Goal: Find specific page/section: Find specific page/section

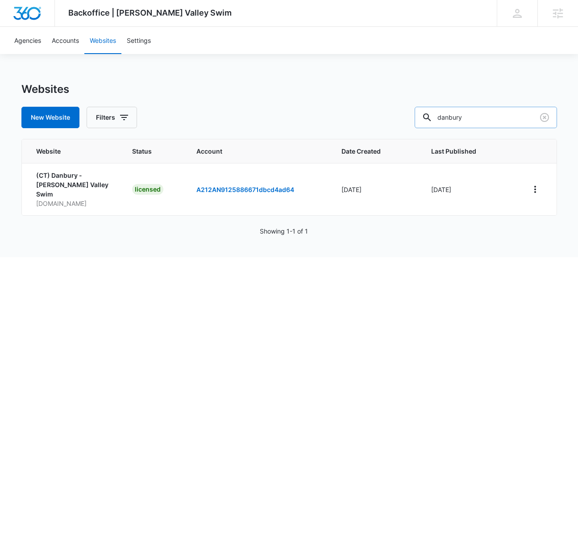
click at [472, 119] on input "danbury" at bounding box center [486, 117] width 142 height 21
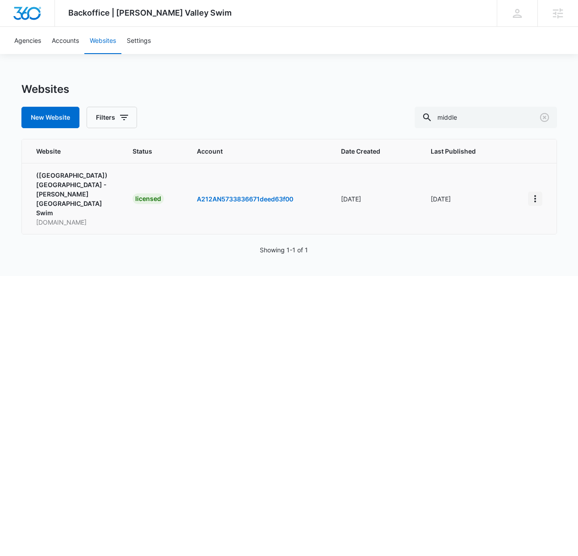
click at [536, 193] on icon "View More" at bounding box center [535, 198] width 11 height 11
click at [494, 222] on link "Edit Website" at bounding box center [486, 223] width 36 height 8
click at [477, 114] on input "middle" at bounding box center [486, 117] width 142 height 21
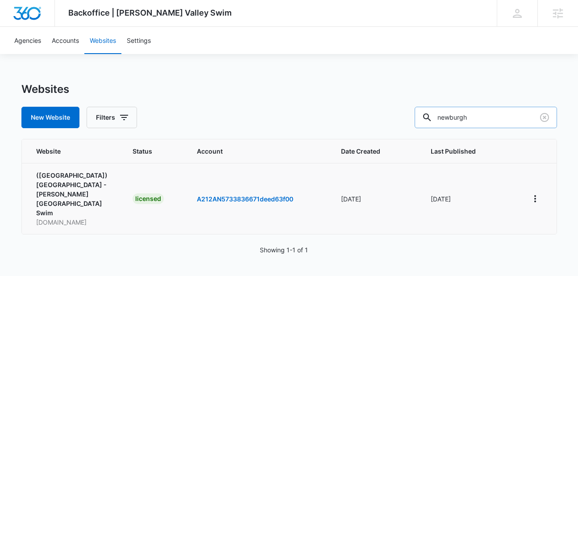
type input "newburgh"
click at [529, 192] on button "View More" at bounding box center [535, 199] width 14 height 14
click at [493, 224] on link "Edit Website" at bounding box center [486, 223] width 36 height 8
